Goal: Information Seeking & Learning: Compare options

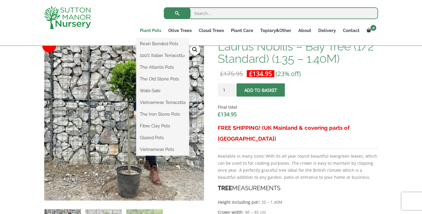
click at [156, 32] on link "Plant Pots" at bounding box center [150, 30] width 28 height 8
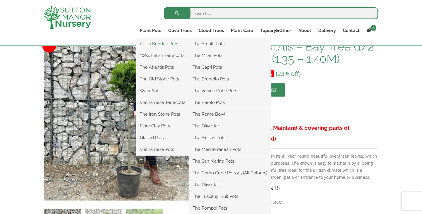
click at [159, 43] on link "Resin Bonded Pots" at bounding box center [162, 43] width 53 height 9
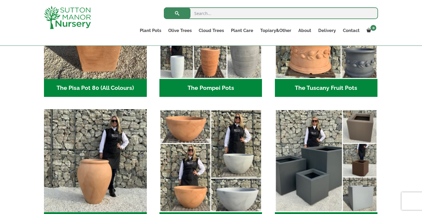
scroll to position [496, 0]
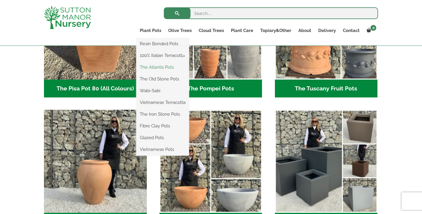
click at [160, 67] on link "The Atlantis Pots" at bounding box center [162, 67] width 53 height 9
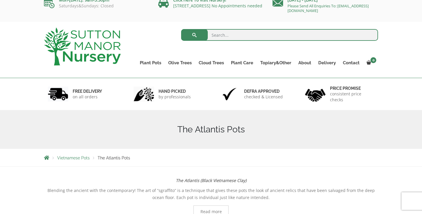
click at [102, 56] on img at bounding box center [82, 47] width 77 height 38
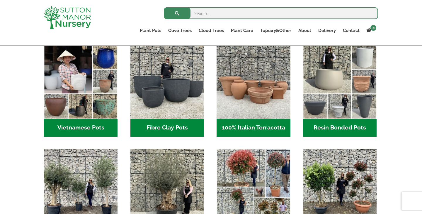
scroll to position [198, 0]
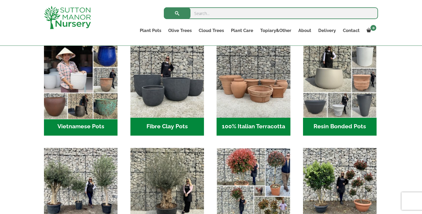
click at [95, 116] on img "Visit product category Vietnamese Pots" at bounding box center [80, 80] width 77 height 77
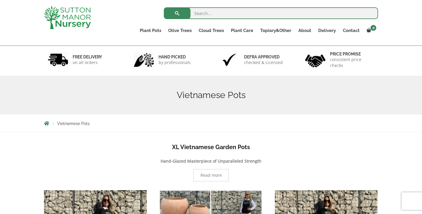
scroll to position [30, 0]
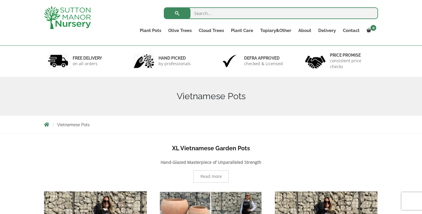
click at [47, 123] on span "Breadcrumbs" at bounding box center [46, 124] width 5 height 5
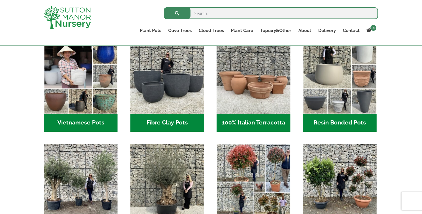
scroll to position [202, 0]
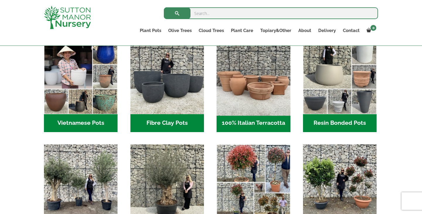
click at [242, 91] on img "Visit product category 100% Italian Terracotta" at bounding box center [253, 76] width 77 height 77
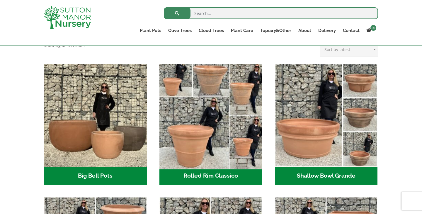
scroll to position [170, 0]
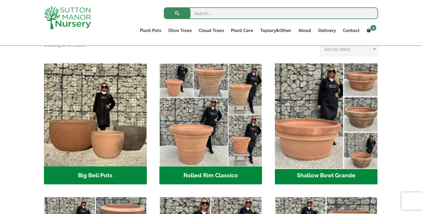
click at [307, 136] on img "Visit product category Shallow Bowl Grande" at bounding box center [326, 115] width 108 height 108
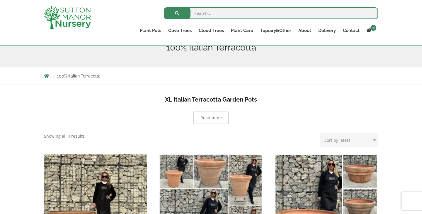
scroll to position [50, 0]
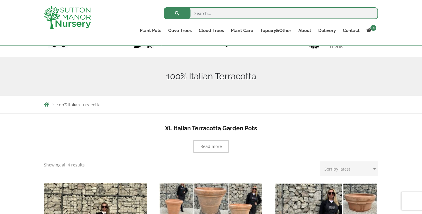
click at [45, 106] on span "Breadcrumbs" at bounding box center [46, 104] width 5 height 5
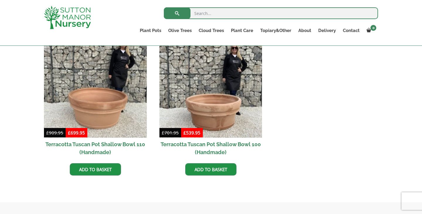
scroll to position [277, 0]
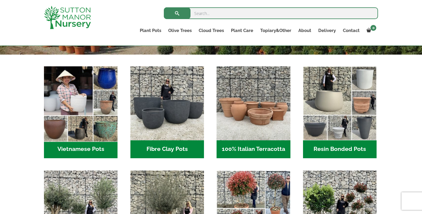
scroll to position [171, 0]
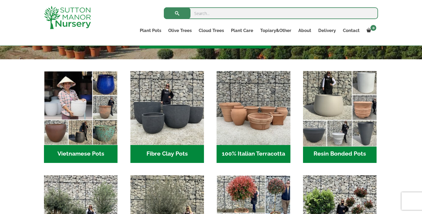
click at [326, 128] on img "Visit product category Resin Bonded Pots" at bounding box center [339, 107] width 77 height 77
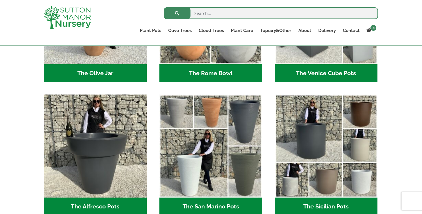
scroll to position [729, 0]
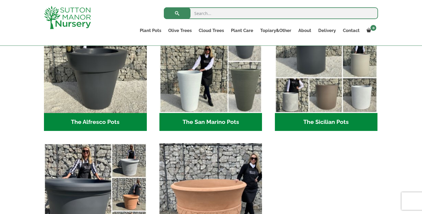
click at [233, 178] on img "Visit product category The Mediterranean Pots" at bounding box center [211, 195] width 108 height 108
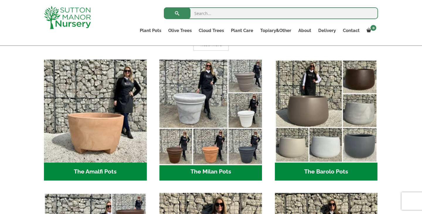
scroll to position [148, 0]
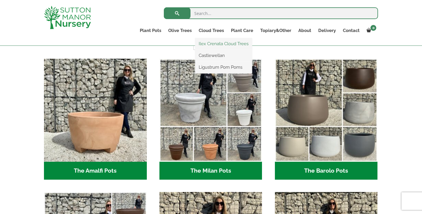
click at [212, 41] on link "Ilex Crenata Cloud Trees" at bounding box center [223, 43] width 57 height 9
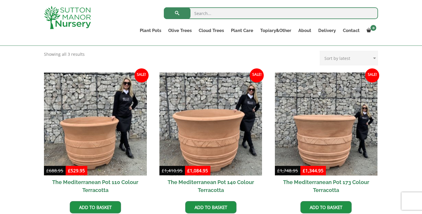
scroll to position [126, 0]
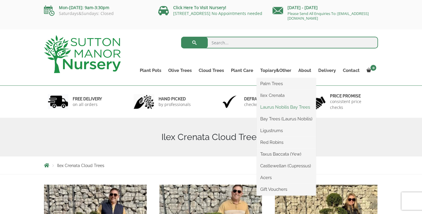
click at [274, 108] on link "Laurus Nobilis Bay Trees" at bounding box center [286, 107] width 59 height 9
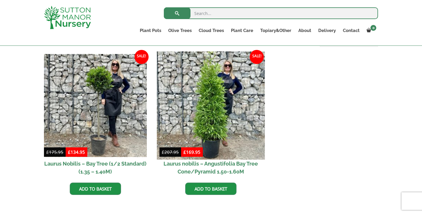
scroll to position [246, 0]
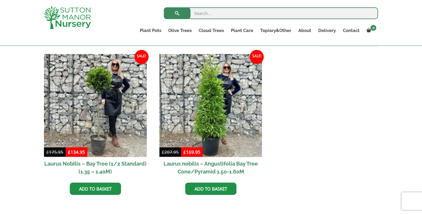
click at [252, 12] on input "search" at bounding box center [271, 13] width 214 height 12
type input "red robin"
click at [177, 13] on button "submit" at bounding box center [177, 13] width 27 height 12
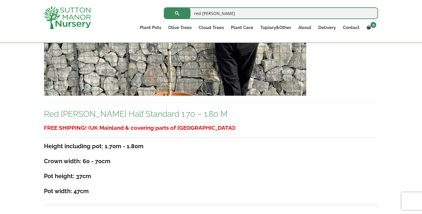
scroll to position [201, 0]
click at [172, 114] on link "Red [PERSON_NAME] Half Standard 1.70 – 1.80 M" at bounding box center [136, 114] width 184 height 10
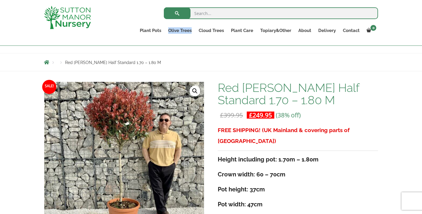
click at [248, 18] on input "search" at bounding box center [271, 13] width 214 height 12
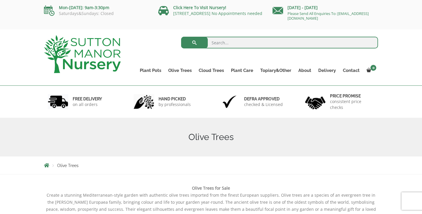
click at [255, 43] on input "search" at bounding box center [279, 43] width 197 height 12
type input "j522"
click at [194, 43] on button "submit" at bounding box center [194, 43] width 27 height 12
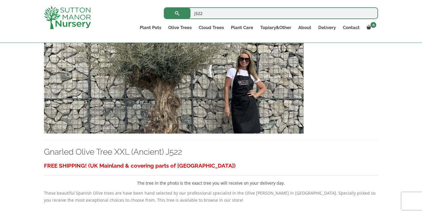
scroll to position [164, 0]
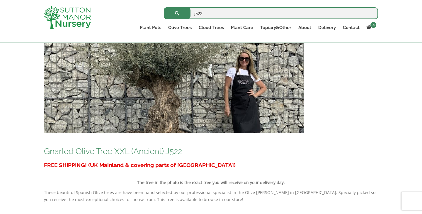
click at [175, 150] on link "Gnarled Olive Tree XXL (Ancient) J522" at bounding box center [113, 151] width 138 height 10
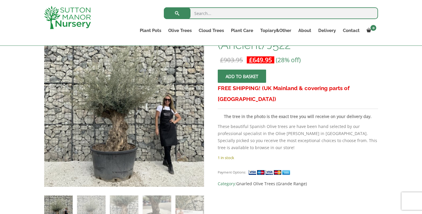
scroll to position [106, 0]
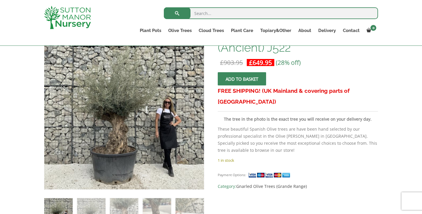
click at [234, 0] on div "Search for: Plant Pots Resin Bonded Pots The Amalfi Pots The Milan Pots The Cap…" at bounding box center [245, 22] width 274 height 45
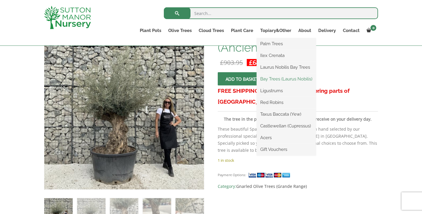
click at [271, 78] on link "Bay Trees (Laurus Nobilis)" at bounding box center [286, 78] width 59 height 9
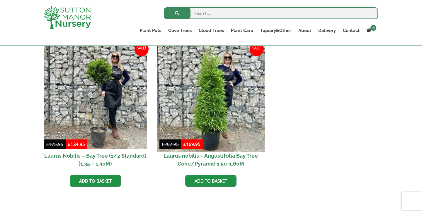
scroll to position [148, 0]
